Goal: Use online tool/utility

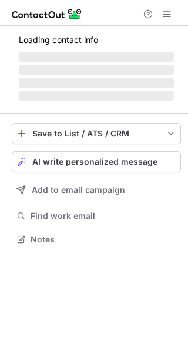
scroll to position [228, 188]
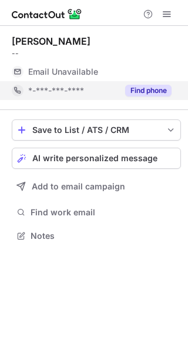
scroll to position [228, 188]
